Goal: Task Accomplishment & Management: Complete application form

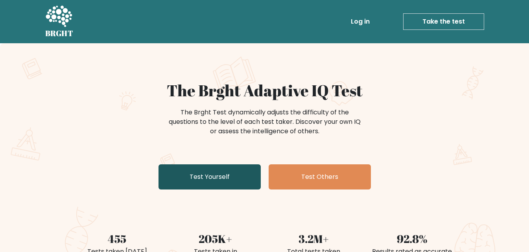
click at [200, 178] on link "Test Yourself" at bounding box center [209, 176] width 102 height 25
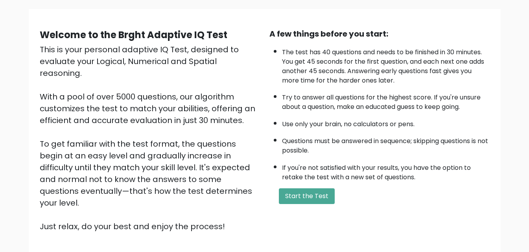
scroll to position [51, 0]
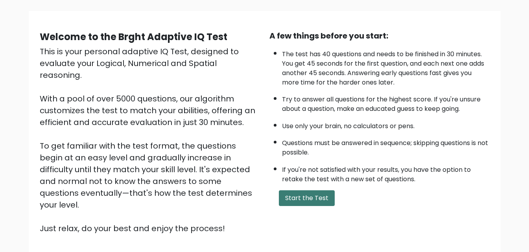
click at [302, 191] on button "Start the Test" at bounding box center [307, 198] width 56 height 16
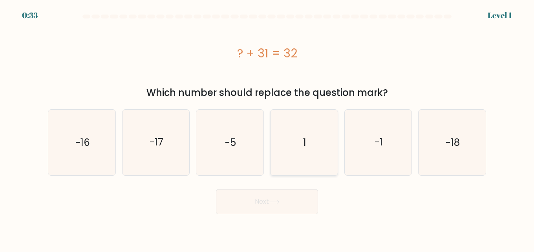
click at [307, 149] on icon "1" at bounding box center [305, 143] width 66 height 66
click at [268, 128] on input "d. 1" at bounding box center [267, 127] width 0 height 2
radio input "true"
click at [270, 201] on button "Next" at bounding box center [267, 201] width 102 height 25
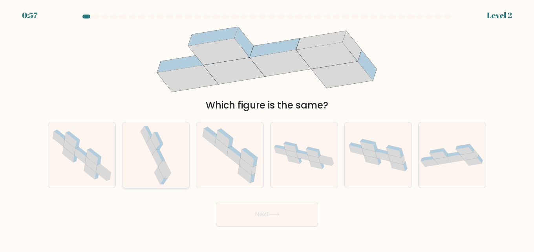
click at [152, 151] on icon at bounding box center [151, 146] width 9 height 17
click at [267, 128] on input "b." at bounding box center [267, 127] width 0 height 2
radio input "true"
click at [272, 214] on icon at bounding box center [274, 214] width 11 height 4
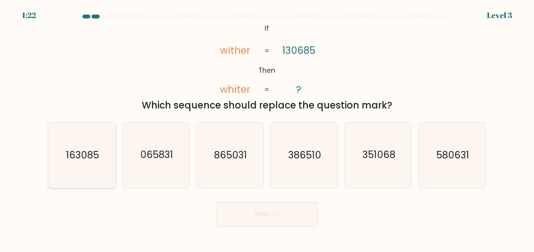
click at [84, 165] on icon "163085" at bounding box center [82, 155] width 66 height 66
click at [267, 128] on input "a. 163085" at bounding box center [267, 127] width 0 height 2
radio input "true"
click at [266, 209] on button "Next" at bounding box center [267, 214] width 102 height 25
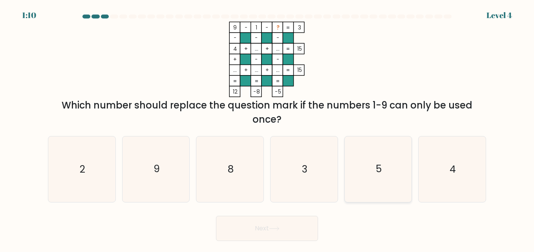
click at [363, 162] on icon "5" at bounding box center [379, 169] width 66 height 66
click at [268, 128] on input "e. 5" at bounding box center [267, 127] width 0 height 2
radio input "true"
click at [255, 233] on button "Next" at bounding box center [267, 228] width 102 height 25
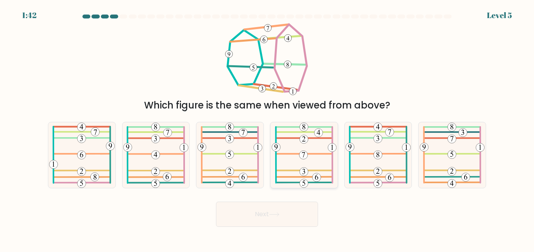
click at [306, 157] on 575 at bounding box center [303, 155] width 9 height 9
click at [268, 128] on input "d." at bounding box center [267, 127] width 0 height 2
radio input "true"
click at [273, 211] on button "Next" at bounding box center [267, 214] width 102 height 25
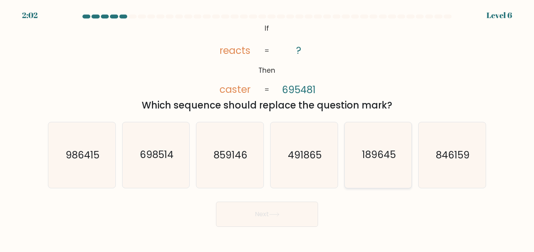
click at [382, 185] on icon "189645" at bounding box center [379, 155] width 66 height 66
click at [268, 128] on input "e. 189645" at bounding box center [267, 127] width 0 height 2
radio input "true"
click at [279, 215] on icon at bounding box center [274, 215] width 9 height 4
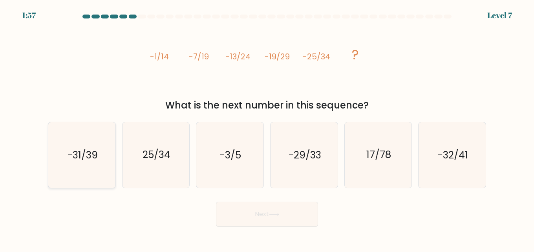
click at [76, 162] on icon "-31/39" at bounding box center [82, 155] width 66 height 66
click at [267, 128] on input "a. -31/39" at bounding box center [267, 127] width 0 height 2
radio input "true"
click at [268, 207] on button "Next" at bounding box center [267, 214] width 102 height 25
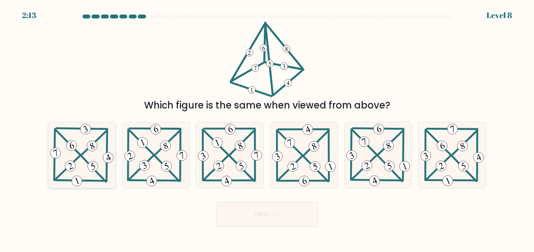
click at [83, 162] on icon at bounding box center [82, 155] width 66 height 66
click at [267, 128] on input "a." at bounding box center [267, 127] width 0 height 2
radio input "true"
click at [270, 221] on button "Next" at bounding box center [267, 214] width 102 height 25
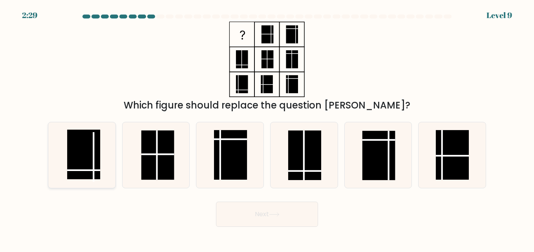
click at [92, 141] on rect at bounding box center [83, 155] width 33 height 50
click at [267, 128] on input "a." at bounding box center [267, 127] width 0 height 2
radio input "true"
click at [299, 221] on button "Next" at bounding box center [267, 214] width 102 height 25
click at [289, 212] on button "Next" at bounding box center [267, 214] width 102 height 25
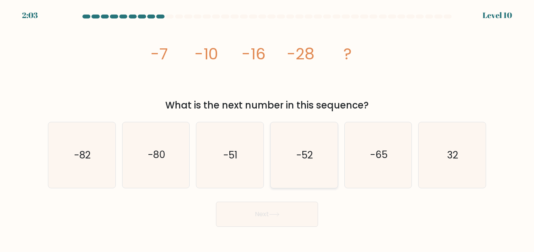
click at [307, 161] on text "-52" at bounding box center [305, 155] width 17 height 14
click at [268, 128] on input "d. -52" at bounding box center [267, 127] width 0 height 2
radio input "true"
click at [246, 221] on button "Next" at bounding box center [267, 214] width 102 height 25
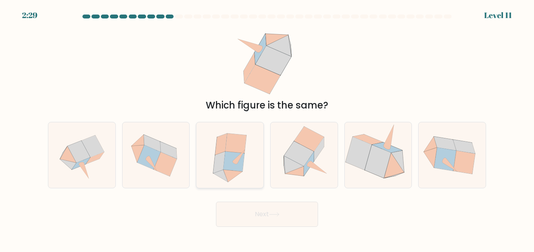
click at [240, 165] on icon at bounding box center [234, 162] width 21 height 20
click at [267, 128] on input "c." at bounding box center [267, 127] width 0 height 2
radio input "true"
click at [284, 212] on button "Next" at bounding box center [267, 214] width 102 height 25
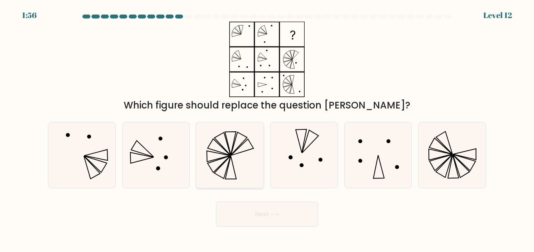
click at [238, 152] on icon at bounding box center [230, 155] width 66 height 66
click at [267, 128] on input "c." at bounding box center [267, 127] width 0 height 2
radio input "true"
click at [280, 213] on icon at bounding box center [274, 214] width 11 height 4
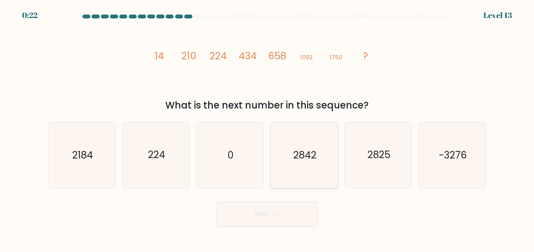
click at [294, 163] on icon "2842" at bounding box center [305, 155] width 66 height 66
click at [268, 128] on input "d. 2842" at bounding box center [267, 127] width 0 height 2
radio input "true"
click at [279, 218] on button "Next" at bounding box center [267, 214] width 102 height 25
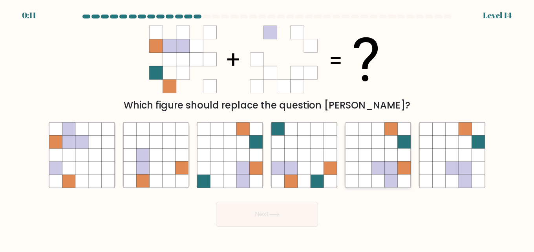
click at [382, 162] on icon at bounding box center [378, 168] width 13 height 13
click at [268, 128] on input "e." at bounding box center [267, 127] width 0 height 2
radio input "true"
click at [267, 202] on button "Next" at bounding box center [267, 214] width 102 height 25
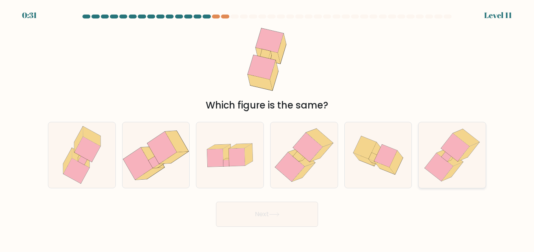
click at [447, 160] on icon at bounding box center [447, 157] width 10 height 10
click at [268, 128] on input "f." at bounding box center [267, 127] width 0 height 2
radio input "true"
click at [309, 168] on icon at bounding box center [303, 172] width 23 height 18
click at [268, 128] on input "d." at bounding box center [267, 127] width 0 height 2
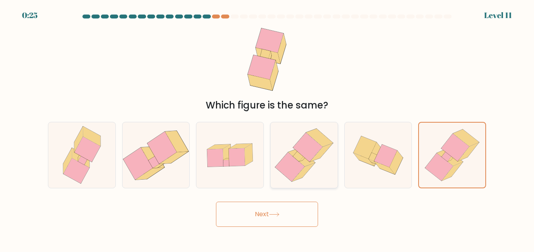
radio input "true"
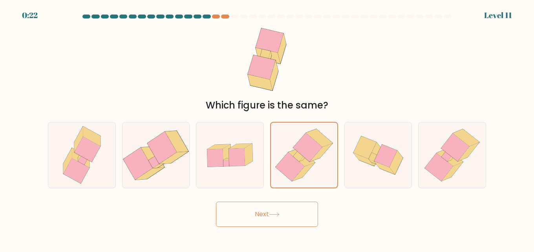
click at [255, 217] on button "Next" at bounding box center [267, 214] width 102 height 25
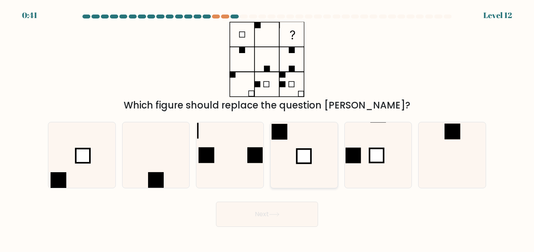
click at [310, 149] on rect at bounding box center [304, 156] width 14 height 14
click at [268, 128] on input "d." at bounding box center [267, 127] width 0 height 2
radio input "true"
click at [288, 212] on button "Next" at bounding box center [267, 214] width 102 height 25
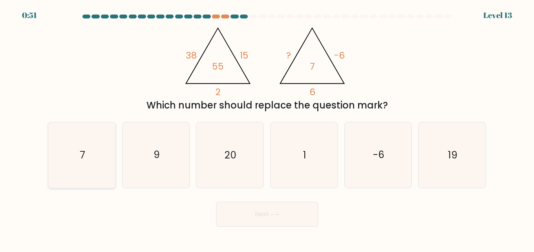
click at [78, 167] on icon "7" at bounding box center [82, 155] width 66 height 66
click at [267, 128] on input "a. 7" at bounding box center [267, 127] width 0 height 2
radio input "true"
click at [271, 217] on icon at bounding box center [274, 214] width 11 height 4
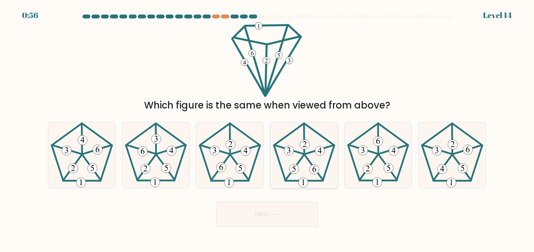
click at [312, 153] on 447 at bounding box center [319, 149] width 28 height 9
click at [268, 128] on input "d." at bounding box center [267, 127] width 0 height 2
radio input "true"
click at [272, 206] on button "Next" at bounding box center [267, 214] width 102 height 25
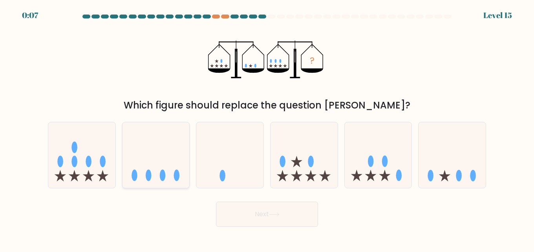
click at [157, 158] on icon at bounding box center [156, 154] width 67 height 55
click at [267, 128] on input "b." at bounding box center [267, 127] width 0 height 2
radio input "true"
click at [260, 211] on button "Next" at bounding box center [267, 214] width 102 height 25
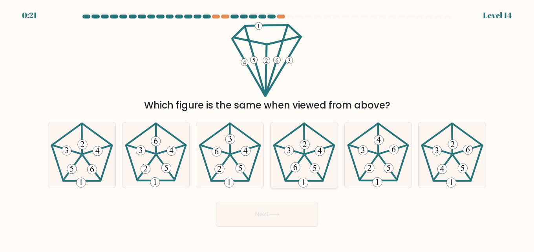
click at [314, 162] on icon at bounding box center [305, 155] width 66 height 66
click at [268, 128] on input "d." at bounding box center [267, 127] width 0 height 2
radio input "true"
click at [255, 219] on button "Next" at bounding box center [267, 214] width 102 height 25
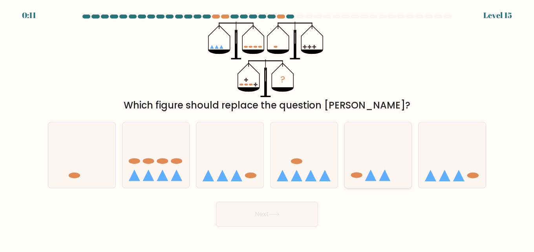
click at [385, 153] on icon at bounding box center [378, 154] width 67 height 55
click at [268, 128] on input "e." at bounding box center [267, 127] width 0 height 2
radio input "true"
click at [261, 218] on button "Next" at bounding box center [267, 214] width 102 height 25
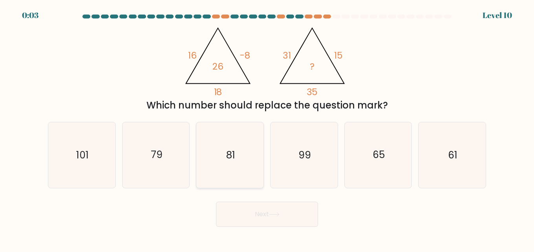
click at [237, 163] on icon "81" at bounding box center [230, 155] width 66 height 66
click at [267, 128] on input "c. 81" at bounding box center [267, 127] width 0 height 2
radio input "true"
click at [272, 214] on icon at bounding box center [274, 214] width 11 height 4
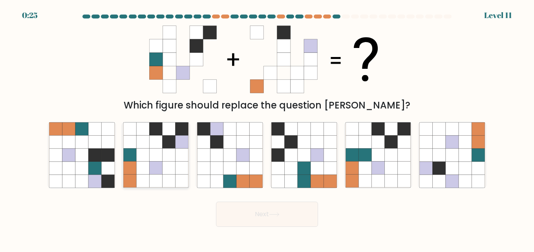
click at [162, 173] on icon at bounding box center [155, 168] width 13 height 13
click at [267, 128] on input "b." at bounding box center [267, 127] width 0 height 2
radio input "true"
click at [265, 220] on button "Next" at bounding box center [267, 214] width 102 height 25
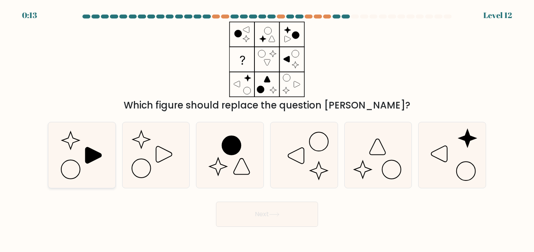
click at [96, 142] on icon at bounding box center [82, 155] width 66 height 66
click at [267, 128] on input "a." at bounding box center [267, 127] width 0 height 2
radio input "true"
click at [251, 217] on button "Next" at bounding box center [267, 214] width 102 height 25
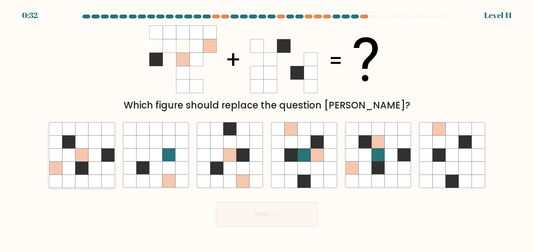
click at [85, 153] on icon at bounding box center [81, 155] width 13 height 13
click at [267, 128] on input "a." at bounding box center [267, 127] width 0 height 2
radio input "true"
click at [226, 163] on icon at bounding box center [230, 168] width 13 height 13
click at [267, 128] on input "c." at bounding box center [267, 127] width 0 height 2
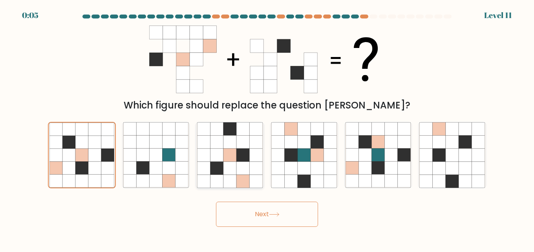
radio input "true"
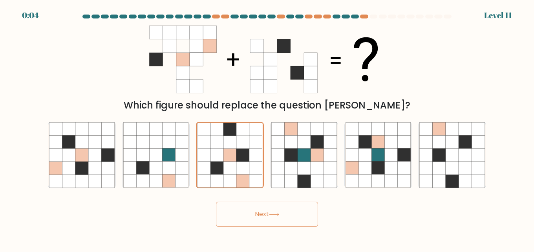
click at [257, 209] on button "Next" at bounding box center [267, 214] width 102 height 25
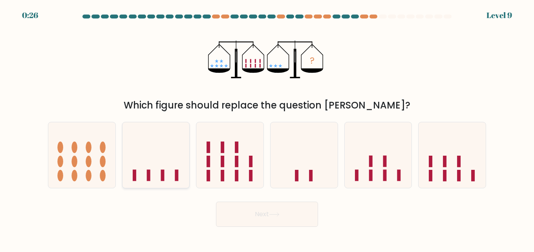
click at [174, 161] on icon at bounding box center [156, 154] width 67 height 55
click at [267, 128] on input "b." at bounding box center [267, 127] width 0 height 2
radio input "true"
click at [267, 214] on button "Next" at bounding box center [267, 214] width 102 height 25
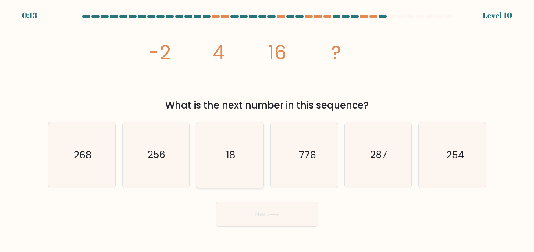
click at [229, 152] on text "18" at bounding box center [230, 155] width 9 height 14
click at [267, 128] on input "c. 18" at bounding box center [267, 127] width 0 height 2
radio input "true"
click at [155, 148] on text "256" at bounding box center [157, 155] width 18 height 14
click at [267, 128] on input "b. 256" at bounding box center [267, 127] width 0 height 2
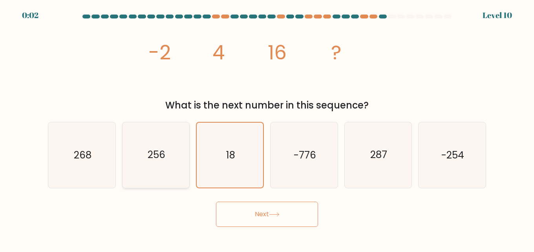
radio input "true"
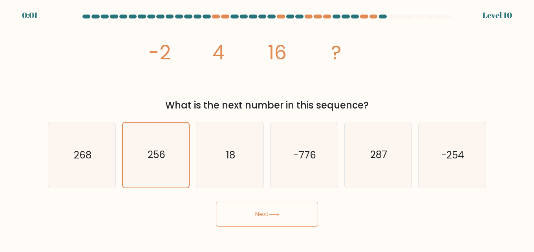
click at [271, 216] on button "Next" at bounding box center [267, 214] width 102 height 25
click at [165, 159] on text "256" at bounding box center [157, 155] width 18 height 14
click at [267, 128] on input "b. 256" at bounding box center [267, 127] width 0 height 2
click at [272, 217] on div "Next" at bounding box center [267, 212] width 448 height 29
click at [244, 220] on div "Next" at bounding box center [267, 212] width 448 height 29
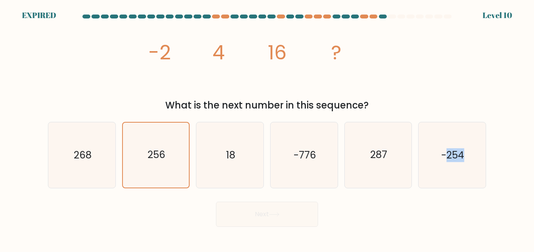
click at [244, 220] on div "Next" at bounding box center [267, 212] width 448 height 29
click at [450, 165] on icon "-254" at bounding box center [453, 155] width 66 height 66
click at [268, 128] on input "f. -254" at bounding box center [267, 127] width 0 height 2
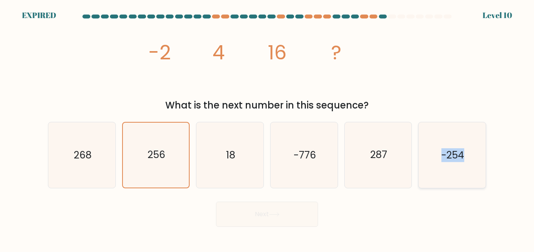
radio input "true"
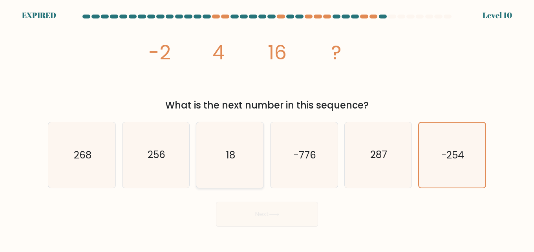
click at [244, 167] on icon "18" at bounding box center [230, 155] width 66 height 66
click at [267, 128] on input "c. 18" at bounding box center [267, 127] width 0 height 2
radio input "true"
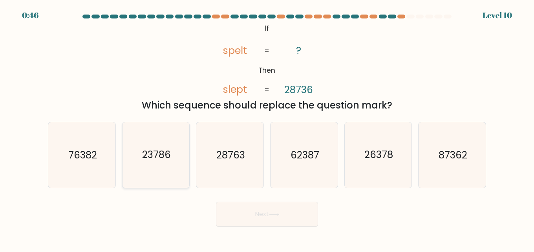
click at [169, 155] on text "23786" at bounding box center [156, 155] width 29 height 14
click at [267, 128] on input "b. 23786" at bounding box center [267, 127] width 0 height 2
radio input "true"
click at [281, 209] on button "Next" at bounding box center [267, 214] width 102 height 25
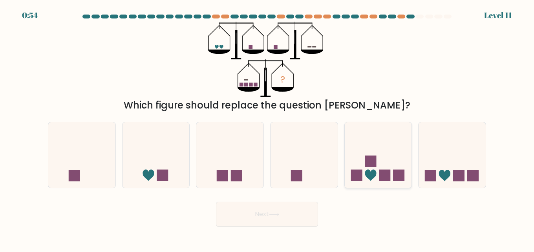
click at [372, 162] on rect at bounding box center [370, 161] width 11 height 11
click at [268, 128] on input "e." at bounding box center [267, 127] width 0 height 2
radio input "true"
click at [269, 211] on button "Next" at bounding box center [267, 214] width 102 height 25
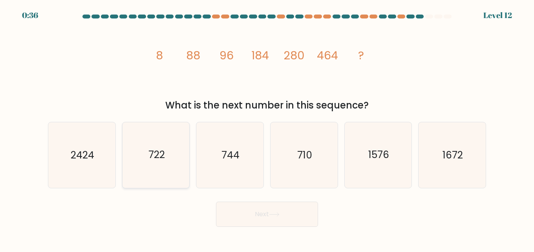
click at [161, 172] on icon "722" at bounding box center [156, 155] width 66 height 66
click at [267, 128] on input "b. 722" at bounding box center [267, 127] width 0 height 2
radio input "true"
click at [283, 217] on button "Next" at bounding box center [267, 214] width 102 height 25
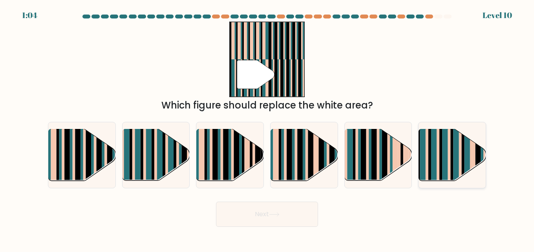
click at [468, 160] on rect at bounding box center [468, 161] width 6 height 66
click at [268, 128] on input "f." at bounding box center [267, 127] width 0 height 2
radio input "true"
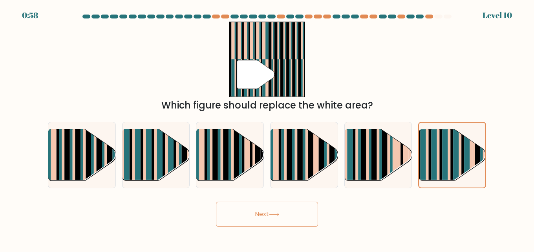
click at [257, 214] on button "Next" at bounding box center [267, 214] width 102 height 25
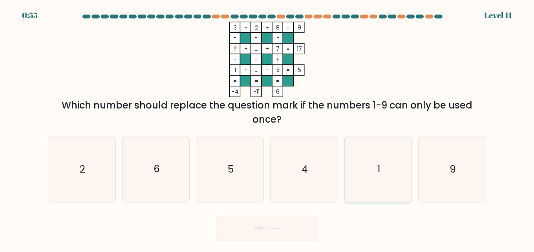
click at [385, 165] on icon "1" at bounding box center [379, 169] width 66 height 66
click at [268, 128] on input "e. 1" at bounding box center [267, 127] width 0 height 2
radio input "true"
click at [146, 176] on icon "6" at bounding box center [156, 169] width 66 height 66
click at [267, 128] on input "b. 6" at bounding box center [267, 127] width 0 height 2
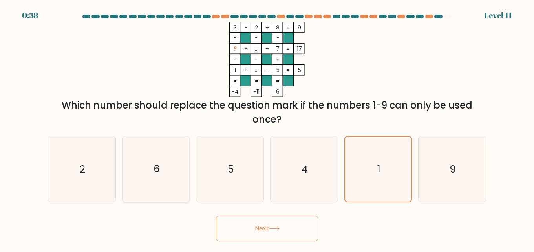
radio input "true"
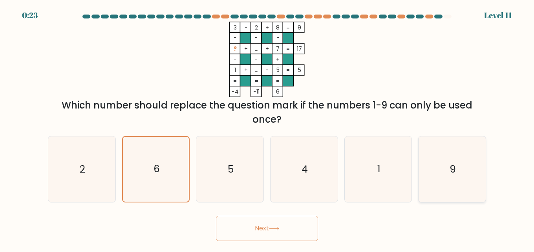
click at [450, 168] on text "9" at bounding box center [453, 169] width 6 height 14
click at [268, 128] on input "f. 9" at bounding box center [267, 127] width 0 height 2
radio input "true"
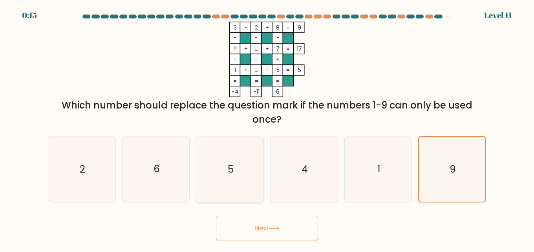
click at [244, 165] on icon "5" at bounding box center [230, 169] width 66 height 66
click at [267, 128] on input "c. 5" at bounding box center [267, 127] width 0 height 2
radio input "true"
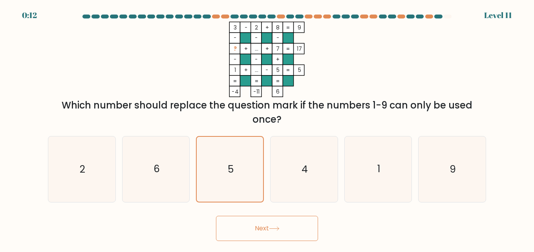
click at [297, 222] on button "Next" at bounding box center [267, 228] width 102 height 25
click at [267, 224] on button "Next" at bounding box center [267, 228] width 102 height 25
click at [359, 179] on icon "1" at bounding box center [379, 169] width 66 height 66
click at [268, 128] on input "e. 1" at bounding box center [267, 127] width 0 height 2
radio input "true"
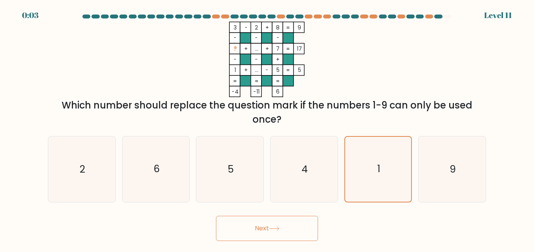
click at [265, 220] on button "Next" at bounding box center [267, 228] width 102 height 25
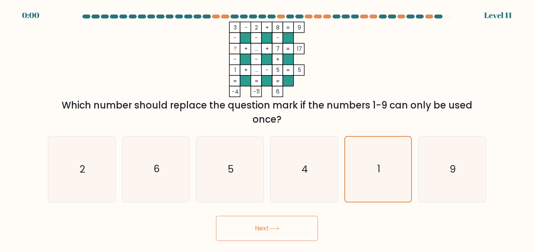
click at [271, 235] on button "Next" at bounding box center [267, 228] width 102 height 25
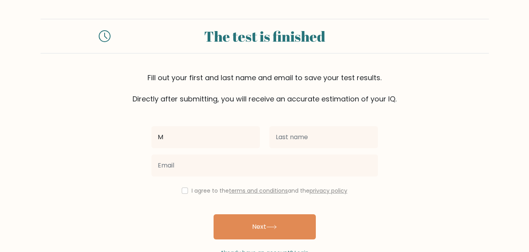
type input "Ma. [PERSON_NAME]"
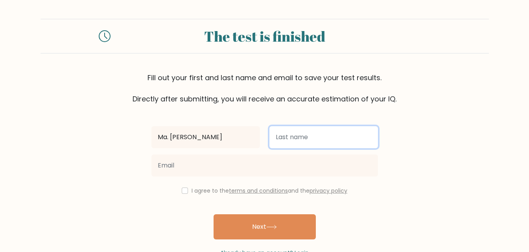
click at [307, 135] on input "text" at bounding box center [323, 137] width 108 height 22
type input "Alcover"
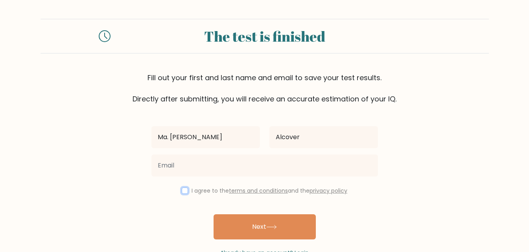
click at [184, 189] on input "checkbox" at bounding box center [185, 190] width 6 height 6
checkbox input "true"
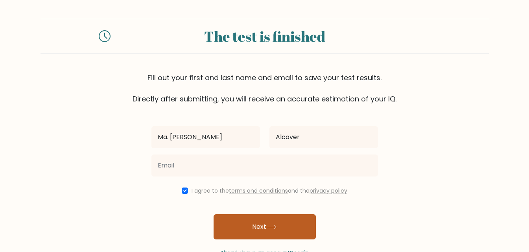
click at [260, 224] on button "Next" at bounding box center [264, 226] width 102 height 25
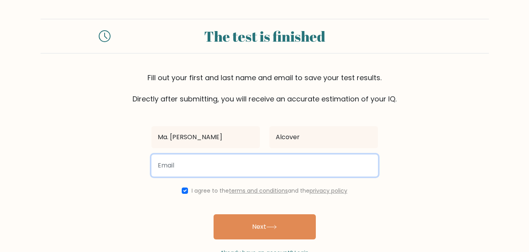
click at [219, 169] on input "email" at bounding box center [264, 165] width 226 height 22
type input "[EMAIL_ADDRESS][DOMAIN_NAME]"
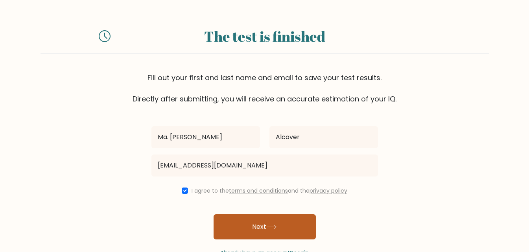
click at [259, 220] on button "Next" at bounding box center [264, 226] width 102 height 25
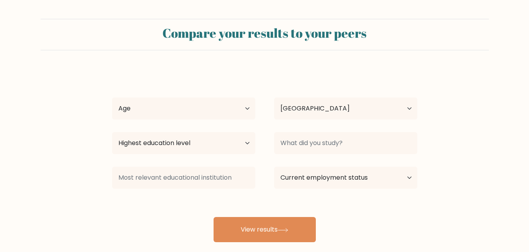
select select "PH"
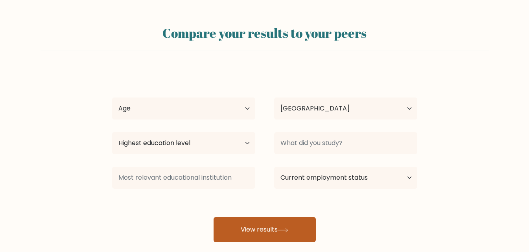
click at [266, 225] on button "View results" at bounding box center [264, 229] width 102 height 25
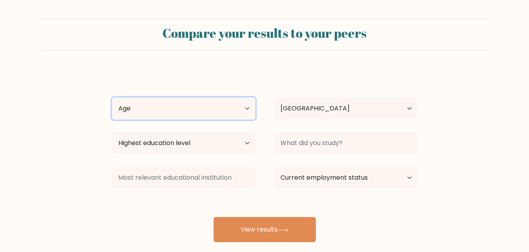
click at [223, 115] on select "Age Under [DEMOGRAPHIC_DATA] [DEMOGRAPHIC_DATA] [DEMOGRAPHIC_DATA] [DEMOGRAPHIC…" at bounding box center [183, 108] width 143 height 22
select select "18_24"
click at [112, 97] on select "Age Under [DEMOGRAPHIC_DATA] [DEMOGRAPHIC_DATA] [DEMOGRAPHIC_DATA] [DEMOGRAPHIC…" at bounding box center [183, 108] width 143 height 22
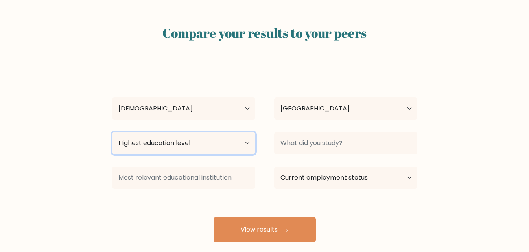
click at [224, 145] on select "Highest education level No schooling Primary Lower Secondary Upper Secondary Oc…" at bounding box center [183, 143] width 143 height 22
select select "bachelors_degree"
click at [112, 132] on select "Highest education level No schooling Primary Lower Secondary Upper Secondary Oc…" at bounding box center [183, 143] width 143 height 22
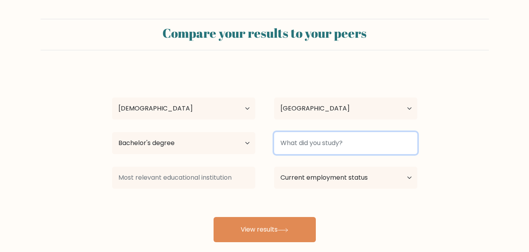
click at [295, 142] on input at bounding box center [345, 143] width 143 height 22
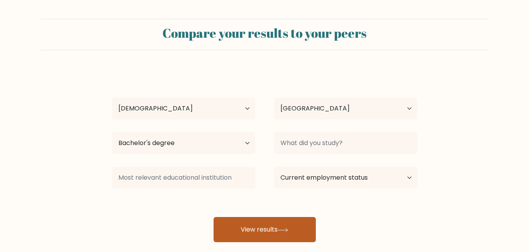
click at [286, 225] on button "View results" at bounding box center [264, 229] width 102 height 25
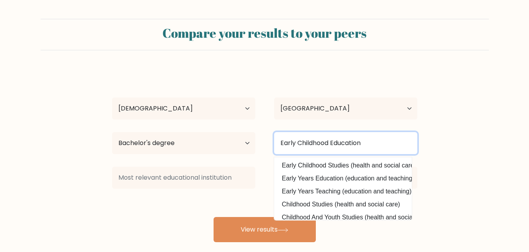
type input "Early Childhood Education"
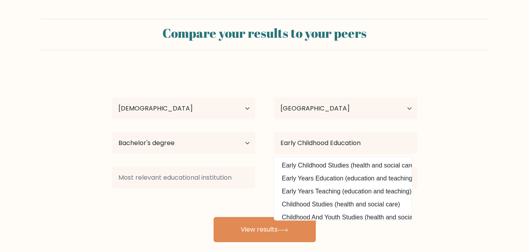
click at [442, 166] on form "Compare your results to your peers Ma. [PERSON_NAME] Age Under [DEMOGRAPHIC_DAT…" at bounding box center [264, 130] width 529 height 223
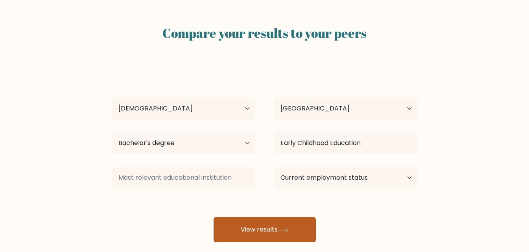
click at [280, 234] on button "View results" at bounding box center [264, 229] width 102 height 25
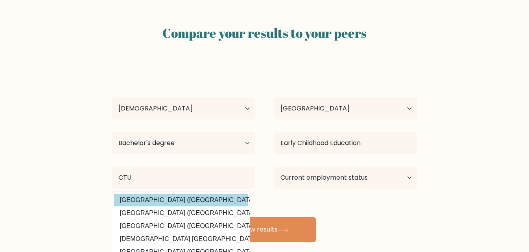
click at [182, 201] on div "Ma. [PERSON_NAME] Age Under [DEMOGRAPHIC_DATA] [DEMOGRAPHIC_DATA] [DEMOGRAPHIC_…" at bounding box center [264, 155] width 314 height 173
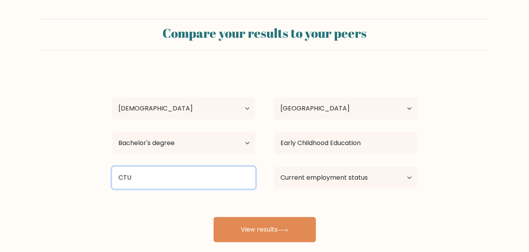
click at [232, 177] on input "CTU" at bounding box center [183, 178] width 143 height 22
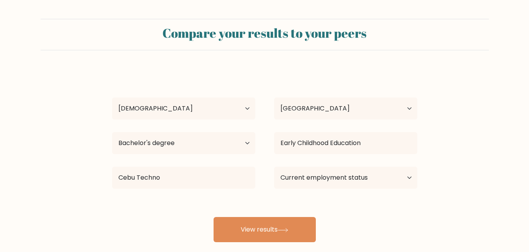
click at [225, 200] on div "Ma. [PERSON_NAME] Age Under [DEMOGRAPHIC_DATA] [DEMOGRAPHIC_DATA] [DEMOGRAPHIC_…" at bounding box center [264, 155] width 314 height 173
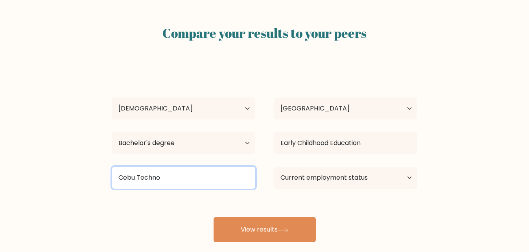
click at [217, 180] on input "Cebu Techno" at bounding box center [183, 178] width 143 height 22
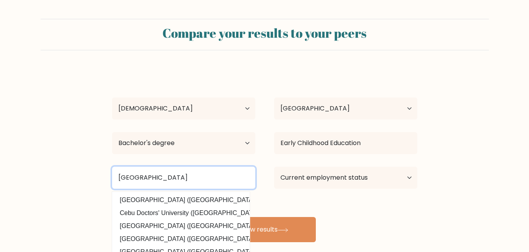
click at [173, 177] on input "[GEOGRAPHIC_DATA]" at bounding box center [183, 178] width 143 height 22
type input "[GEOGRAPHIC_DATA]"
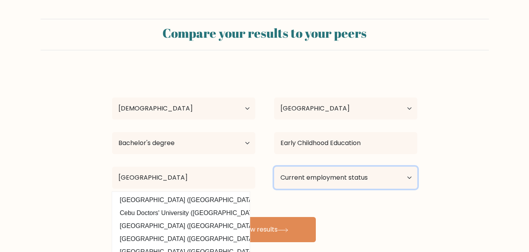
click at [325, 168] on select "Current employment status Employed Student Retired Other / prefer not to answer" at bounding box center [345, 178] width 143 height 22
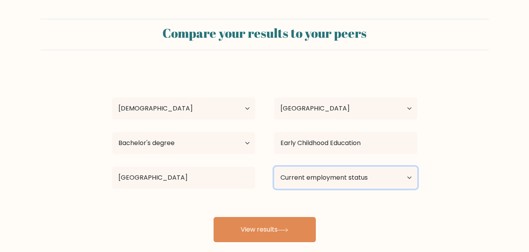
select select "other"
click at [274, 167] on select "Current employment status Employed Student Retired Other / prefer not to answer" at bounding box center [345, 178] width 143 height 22
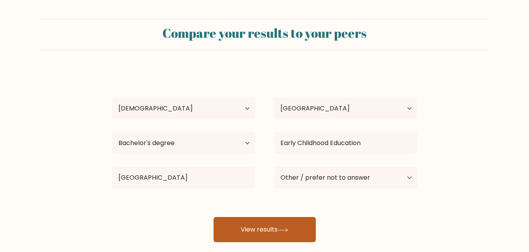
click at [264, 228] on button "View results" at bounding box center [264, 229] width 102 height 25
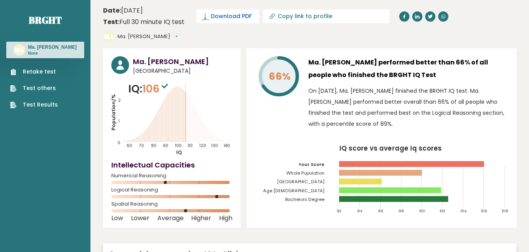
click at [228, 13] on span "Download PDF" at bounding box center [231, 16] width 41 height 8
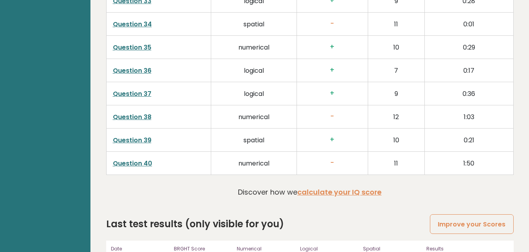
scroll to position [2032, 0]
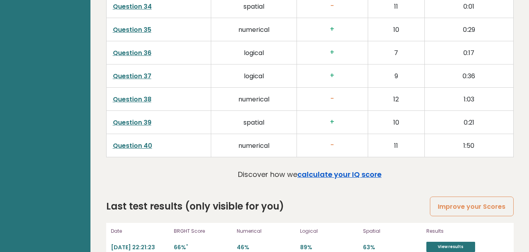
click at [349, 169] on link "calculate your IQ score" at bounding box center [339, 174] width 84 height 10
click at [452, 242] on link "View results" at bounding box center [450, 247] width 49 height 10
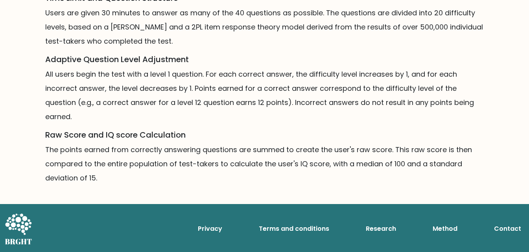
scroll to position [589, 0]
